Goal: Task Accomplishment & Management: Complete application form

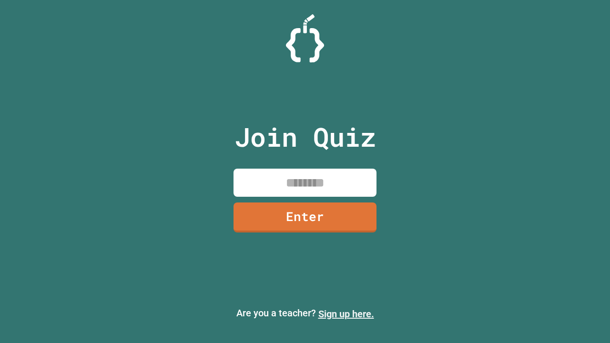
click at [346, 314] on link "Sign up here." at bounding box center [347, 313] width 56 height 11
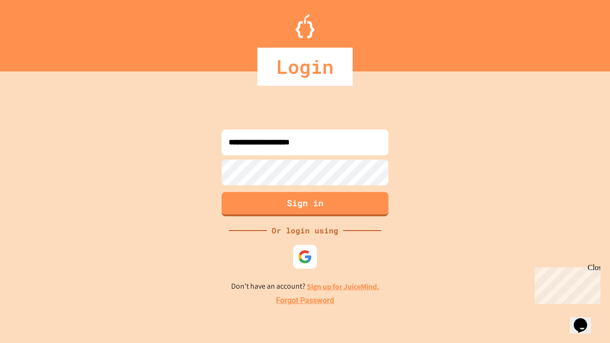
type input "**********"
